Goal: Information Seeking & Learning: Learn about a topic

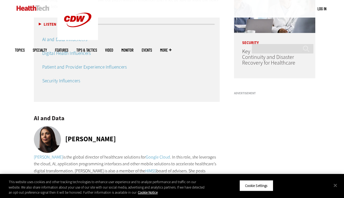
scroll to position [506, 0]
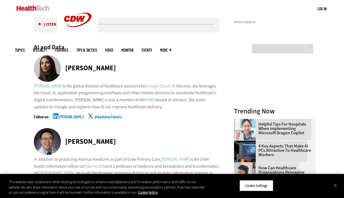
click at [71, 118] on link "[PERSON_NAME]" at bounding box center [71, 122] width 24 height 14
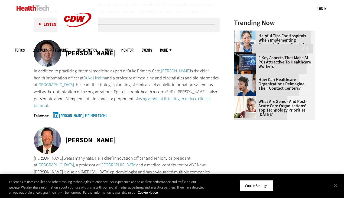
scroll to position [601, 0]
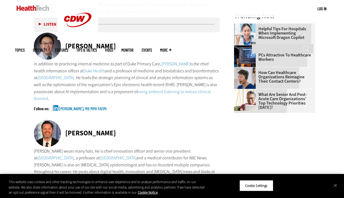
click at [61, 110] on link "[PERSON_NAME], MD MPH FACMI" at bounding box center [83, 114] width 48 height 14
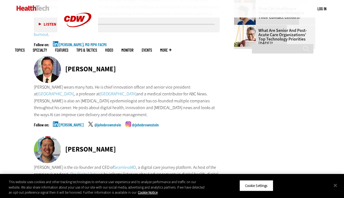
scroll to position [687, 0]
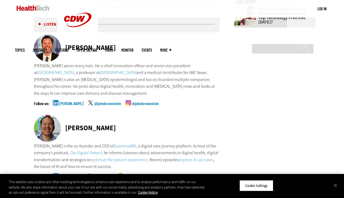
click at [82, 103] on link "[PERSON_NAME]" at bounding box center [71, 109] width 24 height 14
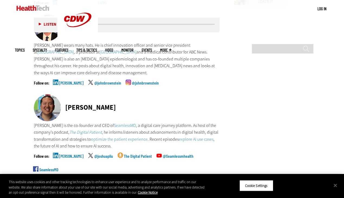
scroll to position [753, 0]
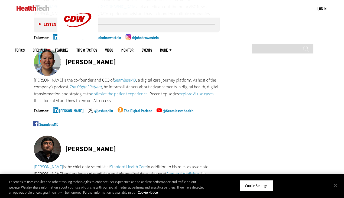
click at [67, 111] on link "[PERSON_NAME]" at bounding box center [71, 116] width 24 height 14
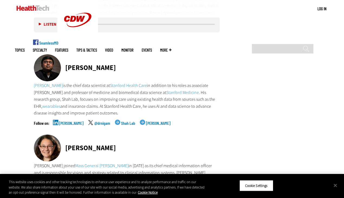
scroll to position [836, 0]
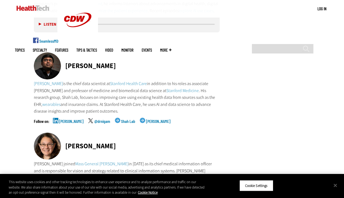
click at [73, 122] on link "[PERSON_NAME]" at bounding box center [71, 126] width 24 height 14
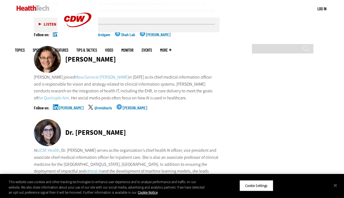
scroll to position [930, 0]
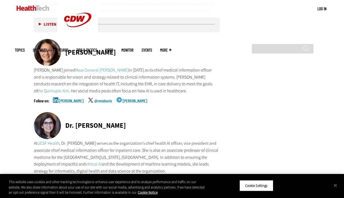
click at [69, 101] on link "[PERSON_NAME]" at bounding box center [71, 106] width 24 height 14
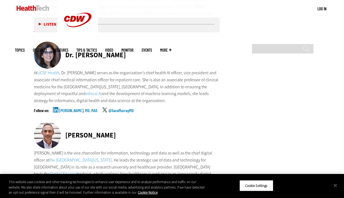
scroll to position [1001, 0]
click at [68, 109] on link "[PERSON_NAME], MD, MAS" at bounding box center [78, 115] width 38 height 14
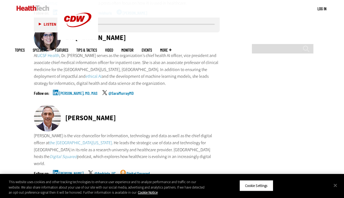
scroll to position [1120, 0]
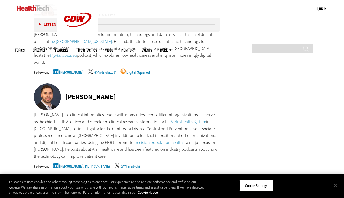
click at [71, 70] on link "[PERSON_NAME]" at bounding box center [71, 77] width 24 height 14
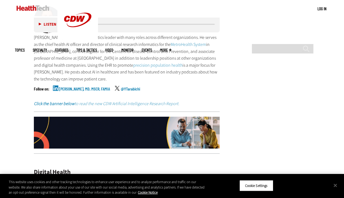
scroll to position [1218, 0]
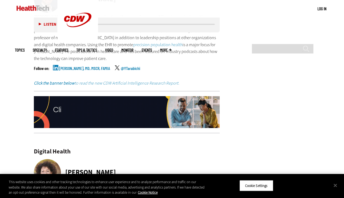
click at [61, 66] on link "[PERSON_NAME], MD, MSCR, FAMIA" at bounding box center [84, 73] width 51 height 14
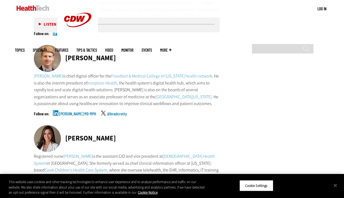
scroll to position [1408, 0]
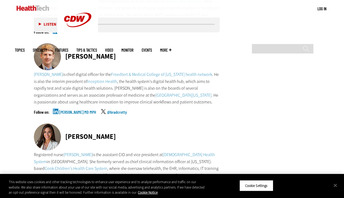
click at [67, 110] on link "[PERSON_NAME] MD MPH" at bounding box center [77, 117] width 37 height 14
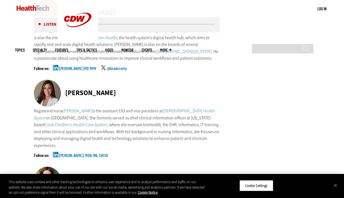
scroll to position [1475, 0]
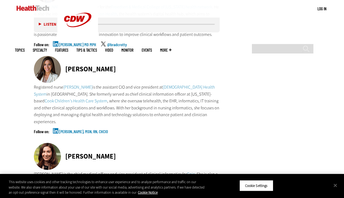
click at [84, 130] on link "[PERSON_NAME], MSN, RN, CHCIO" at bounding box center [83, 137] width 49 height 14
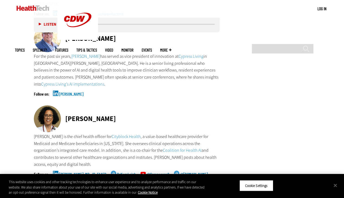
scroll to position [1693, 0]
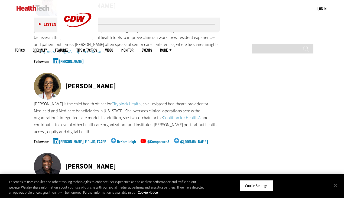
click at [93, 140] on link "[PERSON_NAME], MD, JD, FAAFP" at bounding box center [82, 147] width 47 height 14
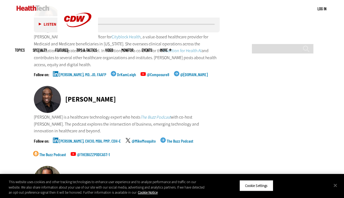
scroll to position [1769, 0]
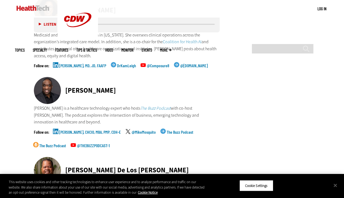
click at [79, 130] on link "[PERSON_NAME], CHCIO, MBA, PMP, CDH-E" at bounding box center [90, 137] width 62 height 14
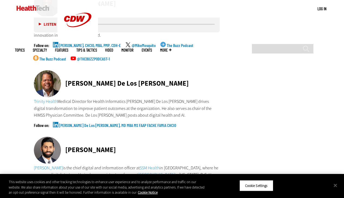
scroll to position [1865, 0]
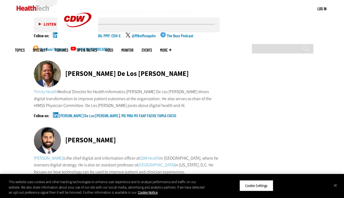
click at [85, 114] on link "[PERSON_NAME] De Los [PERSON_NAME], MD MBA MS FAAP FACHE FAMIA CHCIO" at bounding box center [117, 121] width 117 height 14
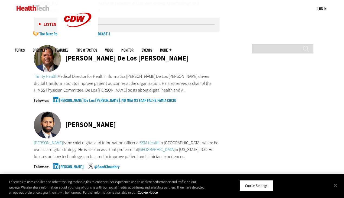
scroll to position [1943, 0]
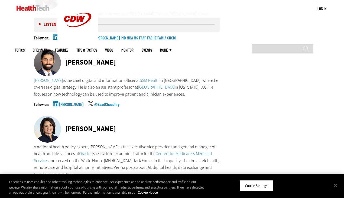
click at [59, 102] on link "[PERSON_NAME]" at bounding box center [71, 109] width 24 height 14
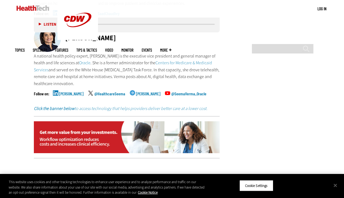
scroll to position [2051, 0]
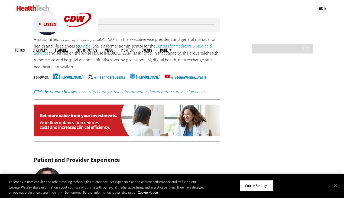
click at [71, 75] on link "[PERSON_NAME]" at bounding box center [71, 82] width 24 height 14
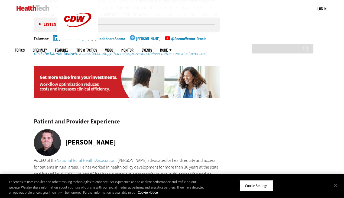
scroll to position [2152, 0]
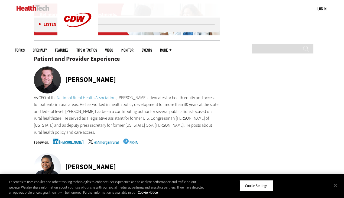
click at [70, 140] on link "[PERSON_NAME]" at bounding box center [71, 147] width 24 height 14
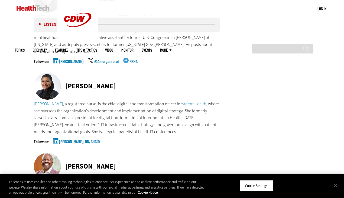
scroll to position [2234, 0]
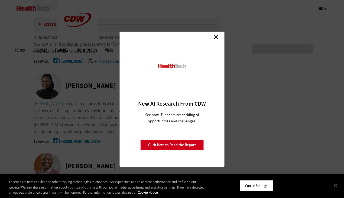
click at [215, 33] on link "Close" at bounding box center [216, 37] width 8 height 8
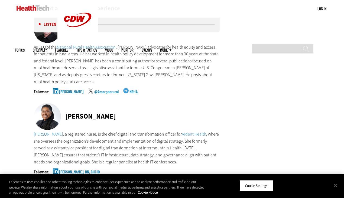
scroll to position [2241, 0]
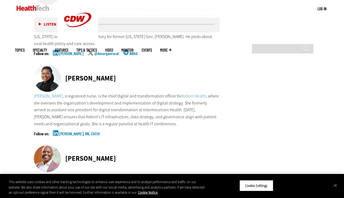
click at [70, 132] on link "[PERSON_NAME], RN, CHCIO" at bounding box center [79, 139] width 41 height 14
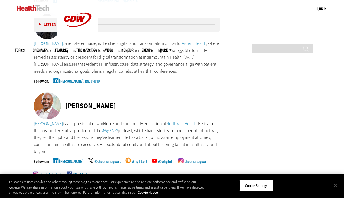
scroll to position [2330, 0]
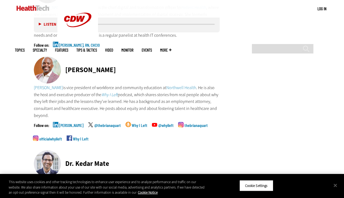
click at [65, 123] on link "[PERSON_NAME]" at bounding box center [71, 130] width 24 height 14
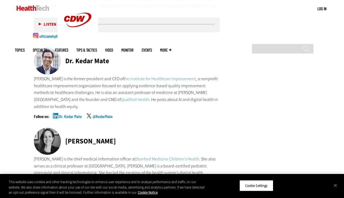
scroll to position [2443, 0]
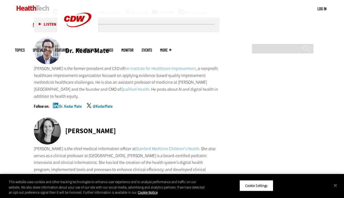
click at [72, 104] on link "Dr. Kedar Mate" at bounding box center [70, 111] width 23 height 14
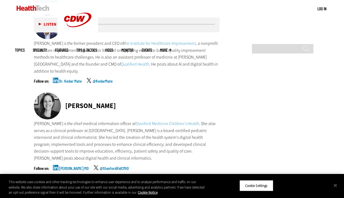
scroll to position [2512, 0]
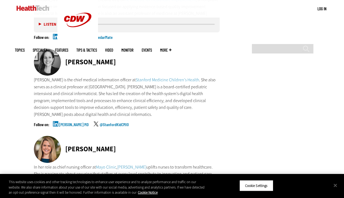
click at [76, 123] on link "[PERSON_NAME] MD" at bounding box center [74, 130] width 30 height 14
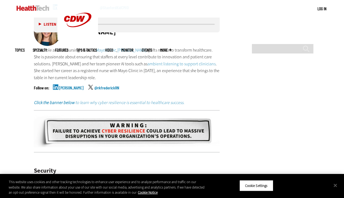
scroll to position [2641, 0]
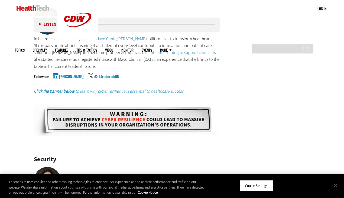
click at [81, 74] on link "[PERSON_NAME]" at bounding box center [71, 81] width 24 height 14
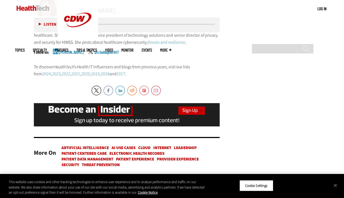
scroll to position [3227, 0]
